Goal: Task Accomplishment & Management: Manage account settings

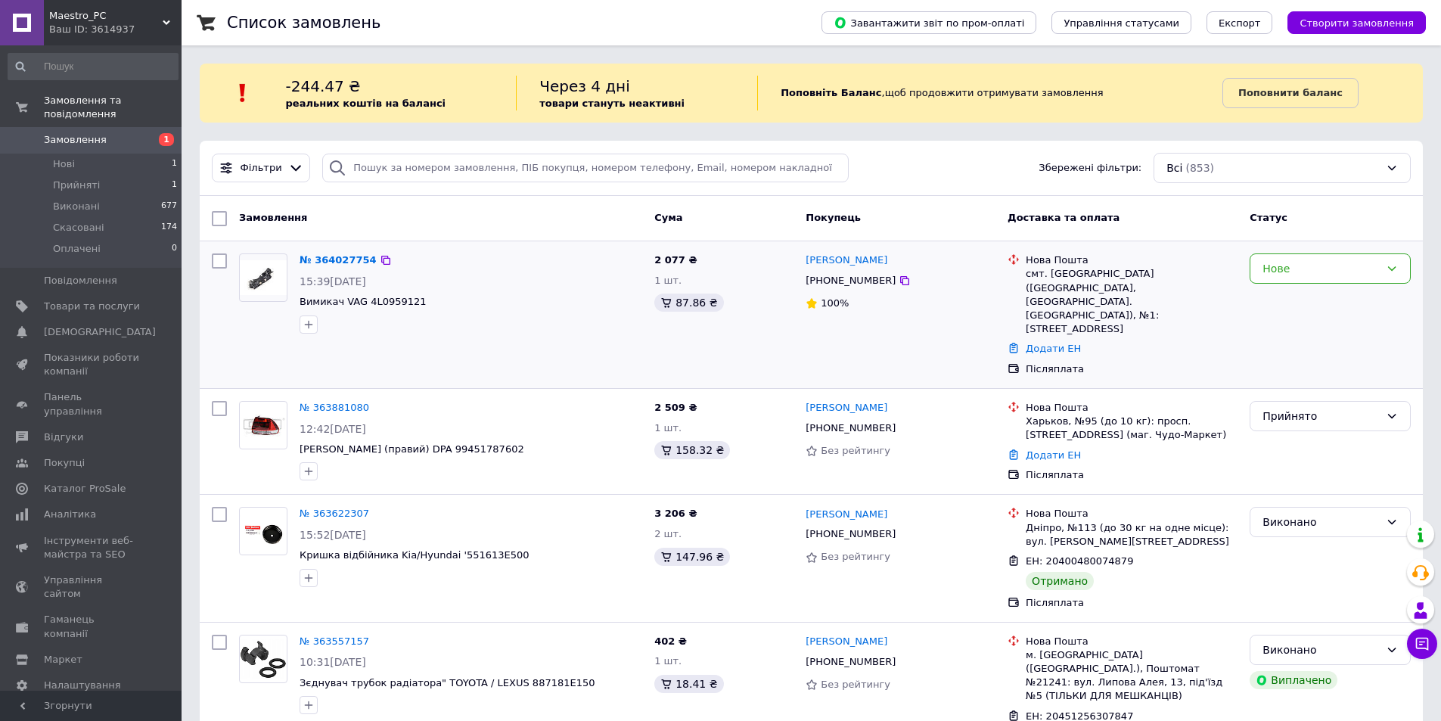
drag, startPoint x: 672, startPoint y: 344, endPoint x: 544, endPoint y: 321, distance: 129.2
click at [672, 344] on div "2 077 ₴ 1 шт. 87.86 ₴" at bounding box center [723, 314] width 151 height 135
click at [619, 399] on div "№ 363881080" at bounding box center [471, 407] width 346 height 17
click at [559, 302] on span "Вимикач VAG 4L0959121" at bounding box center [470, 302] width 343 height 14
drag, startPoint x: 438, startPoint y: 296, endPoint x: 362, endPoint y: 302, distance: 75.9
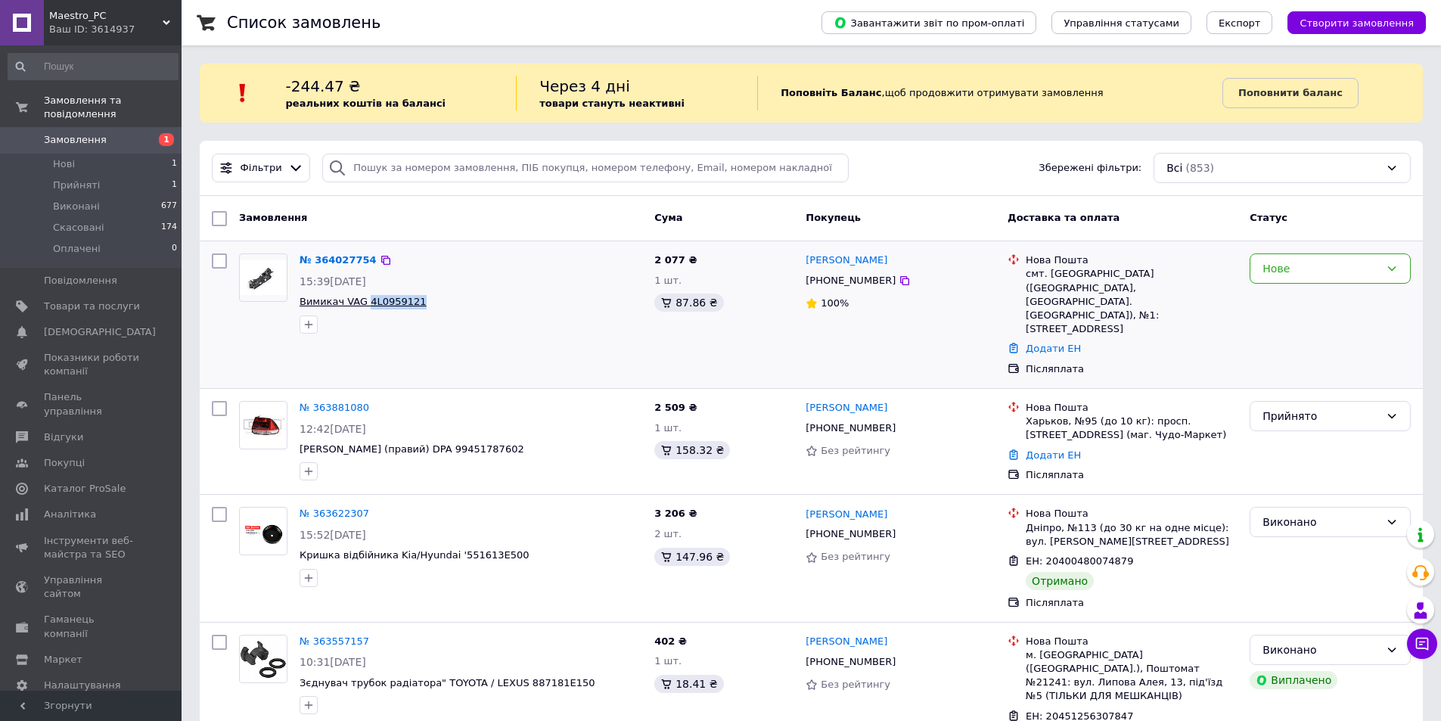
click at [362, 302] on span "Вимикач VAG 4L0959121" at bounding box center [470, 302] width 343 height 14
copy span "4L0959121"
click at [516, 290] on div "№ 364027754 15:39, 28.09.2025 Вимикач VAG 4L0959121" at bounding box center [470, 293] width 355 height 92
click at [513, 289] on div "№ 364027754 15:39, 28.09.2025 Вимикач VAG 4L0959121" at bounding box center [470, 293] width 355 height 92
drag, startPoint x: 568, startPoint y: 327, endPoint x: 547, endPoint y: 306, distance: 29.9
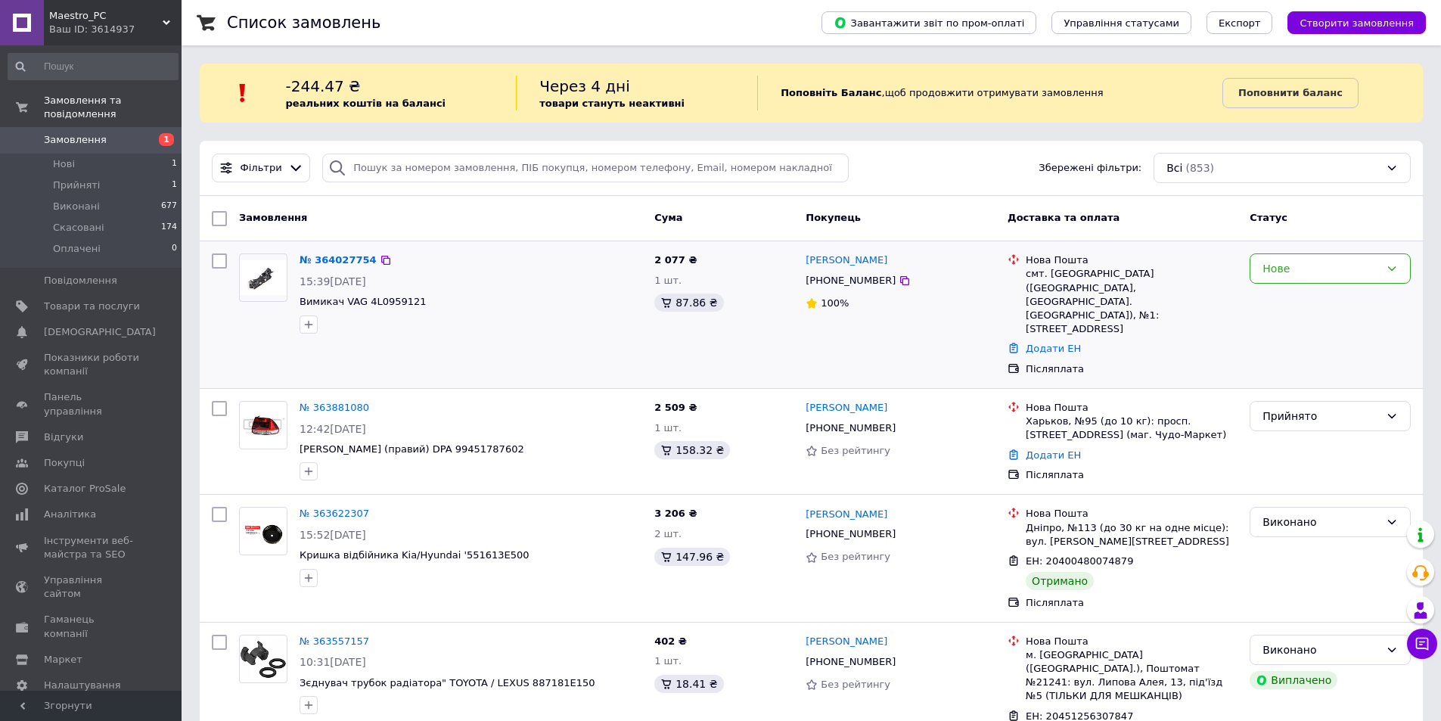
click at [570, 325] on div at bounding box center [470, 324] width 349 height 24
drag, startPoint x: 431, startPoint y: 306, endPoint x: 364, endPoint y: 300, distance: 67.6
click at [364, 300] on span "Вимикач VAG 4L0959121" at bounding box center [470, 302] width 343 height 14
copy span "4L0959121"
click at [523, 318] on div at bounding box center [470, 324] width 349 height 24
